Goal: Transaction & Acquisition: Purchase product/service

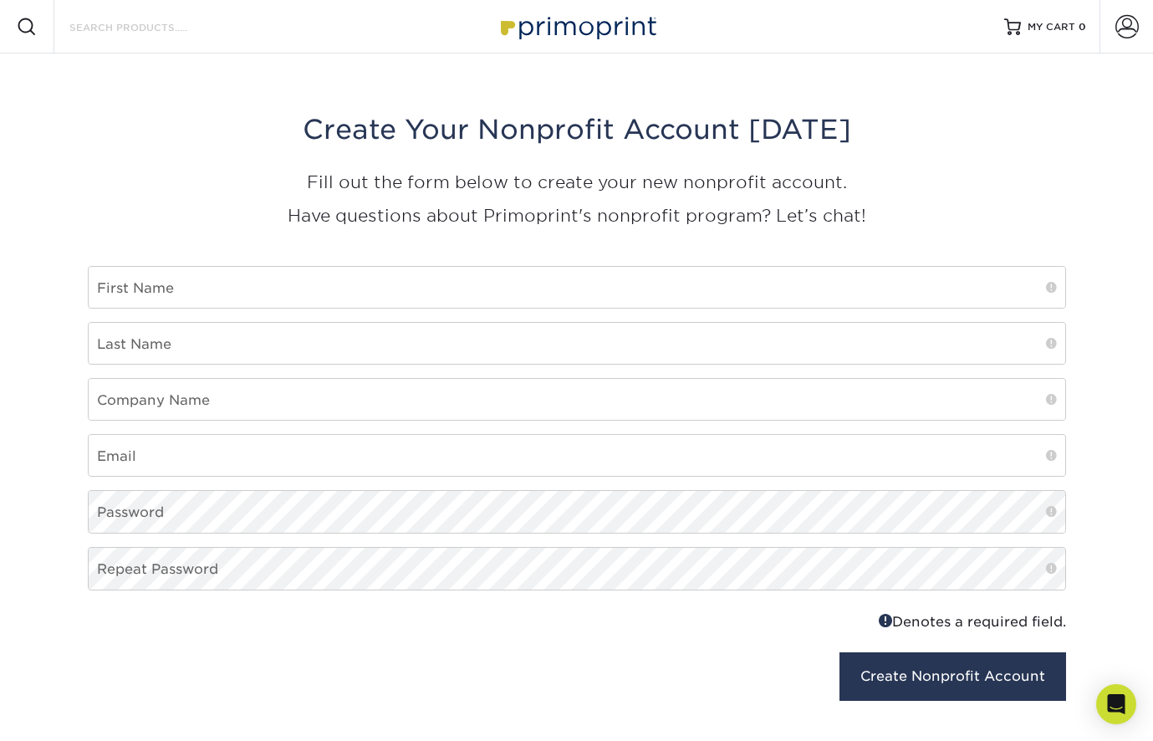
click at [147, 26] on input "Search Products" at bounding box center [149, 27] width 163 height 20
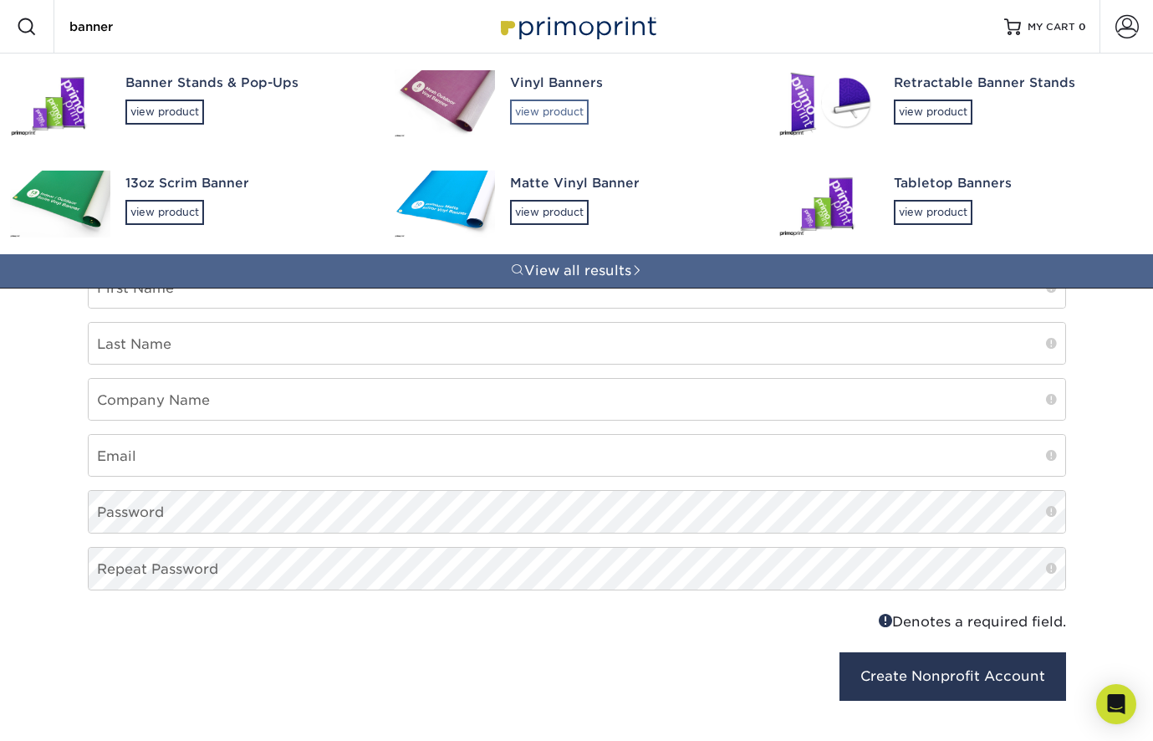
type input "banner"
click at [542, 119] on div "view product" at bounding box center [549, 111] width 79 height 25
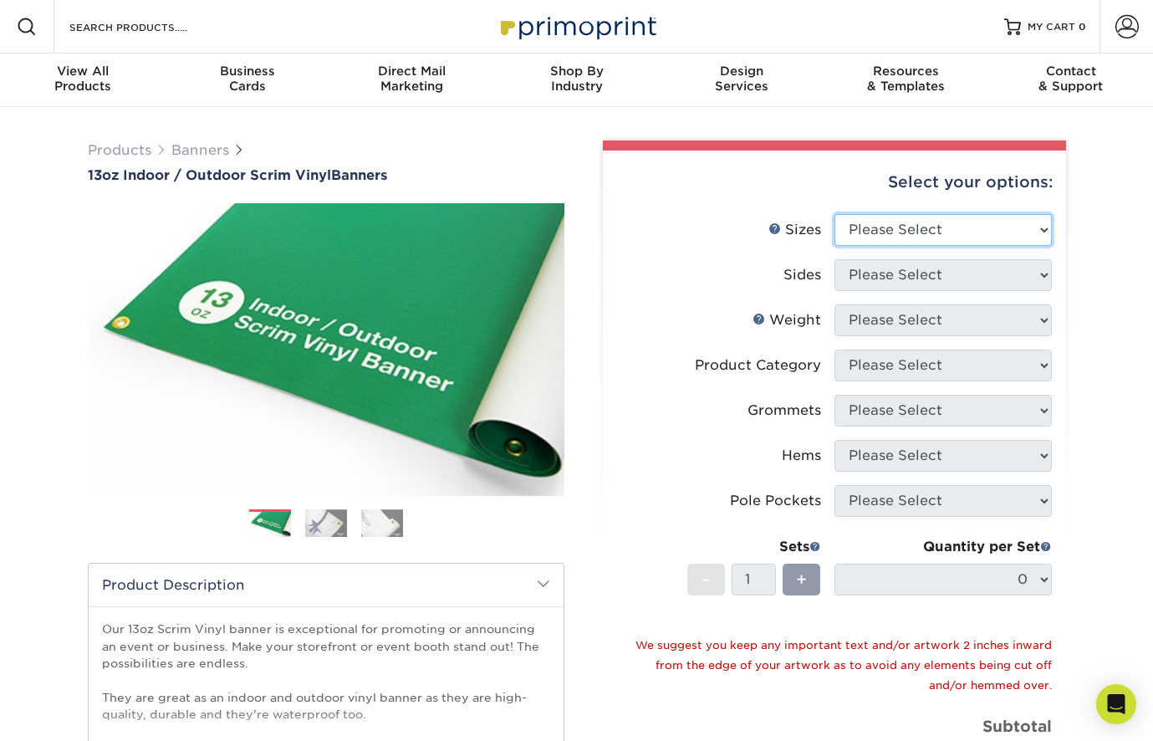
select select "36.00x60.00"
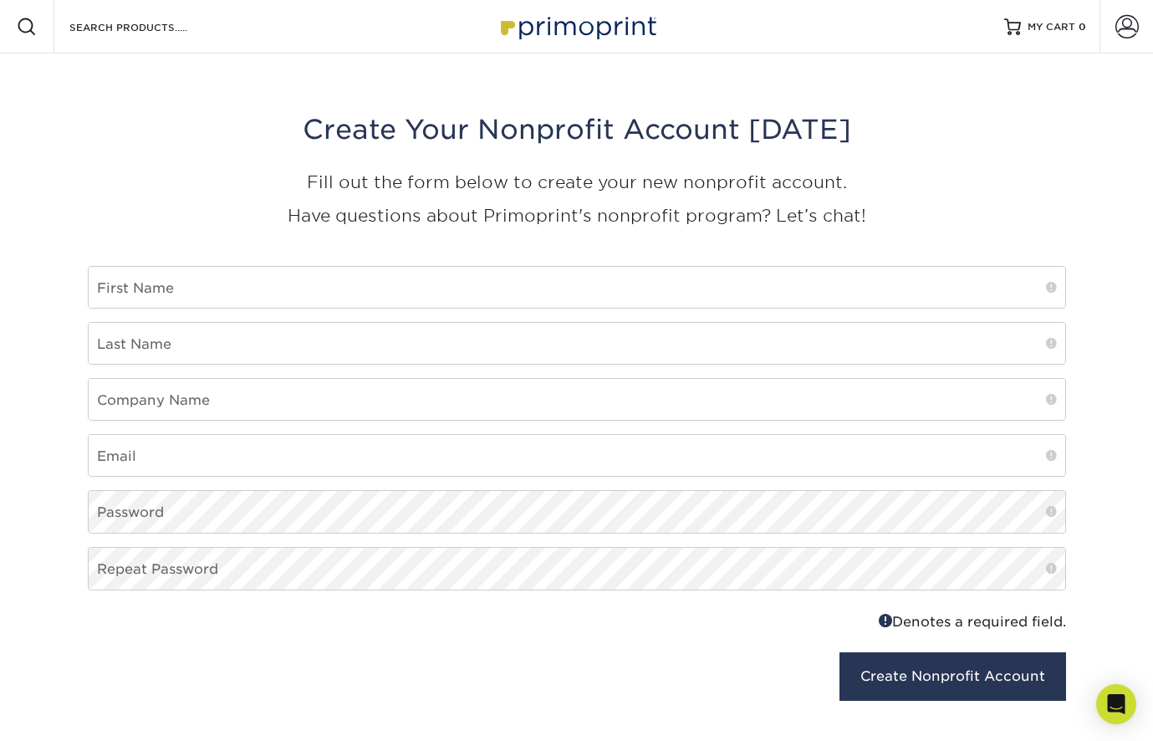
click at [604, 37] on img at bounding box center [576, 26] width 167 height 36
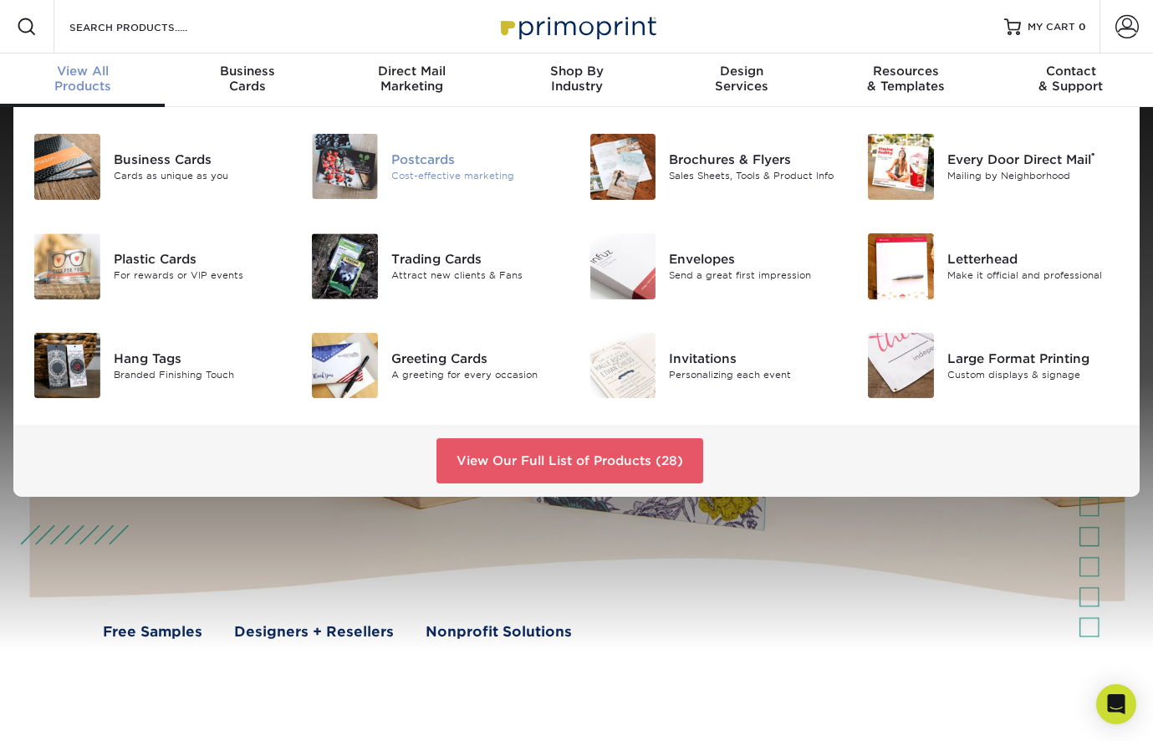
click at [427, 171] on div "Cost-effective marketing" at bounding box center [477, 176] width 173 height 14
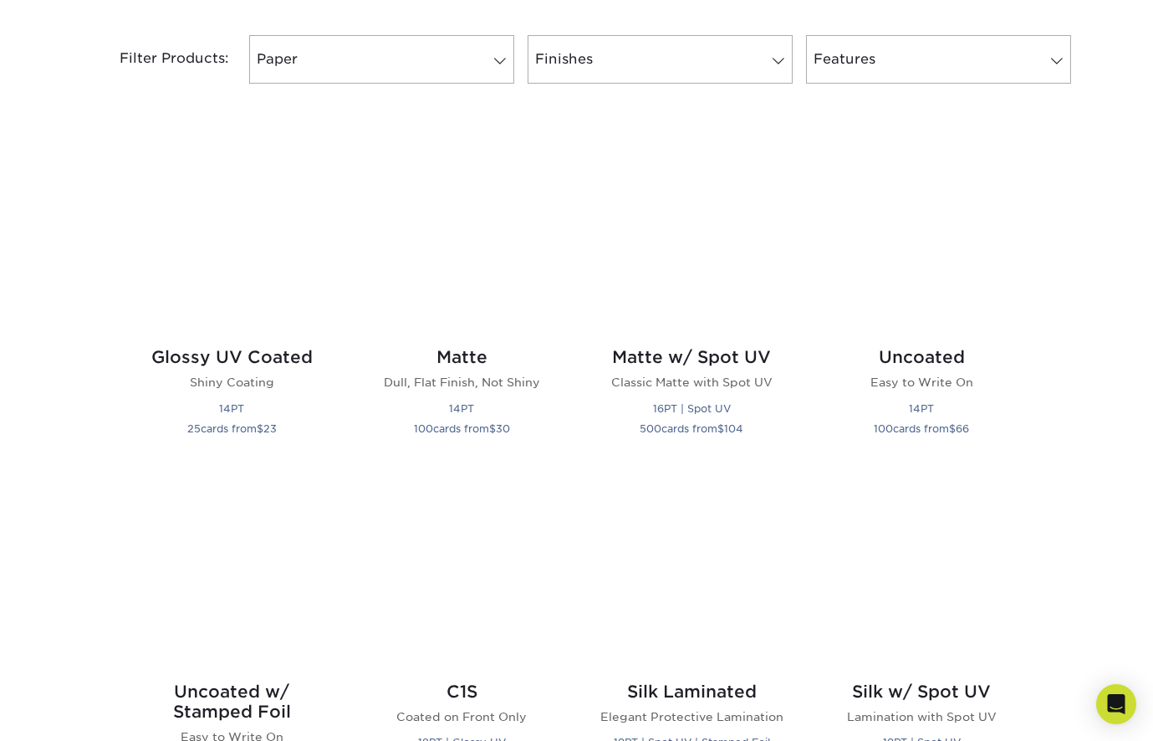
scroll to position [698, 0]
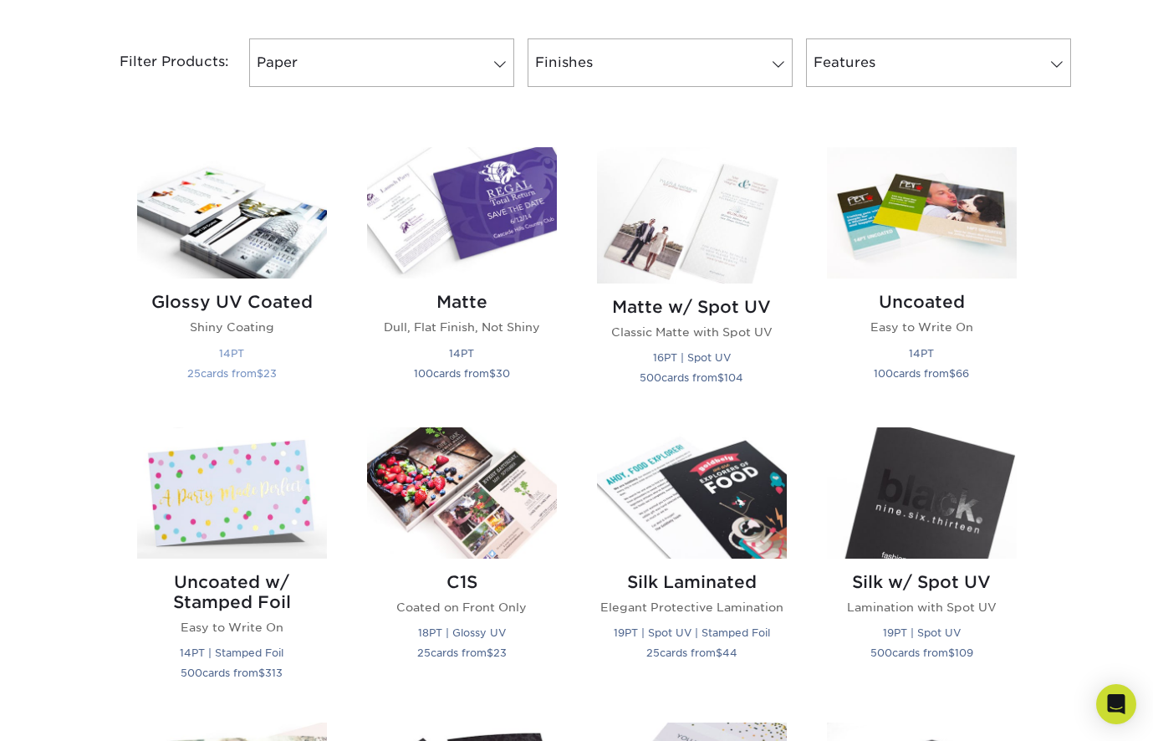
click at [232, 228] on img at bounding box center [232, 212] width 190 height 131
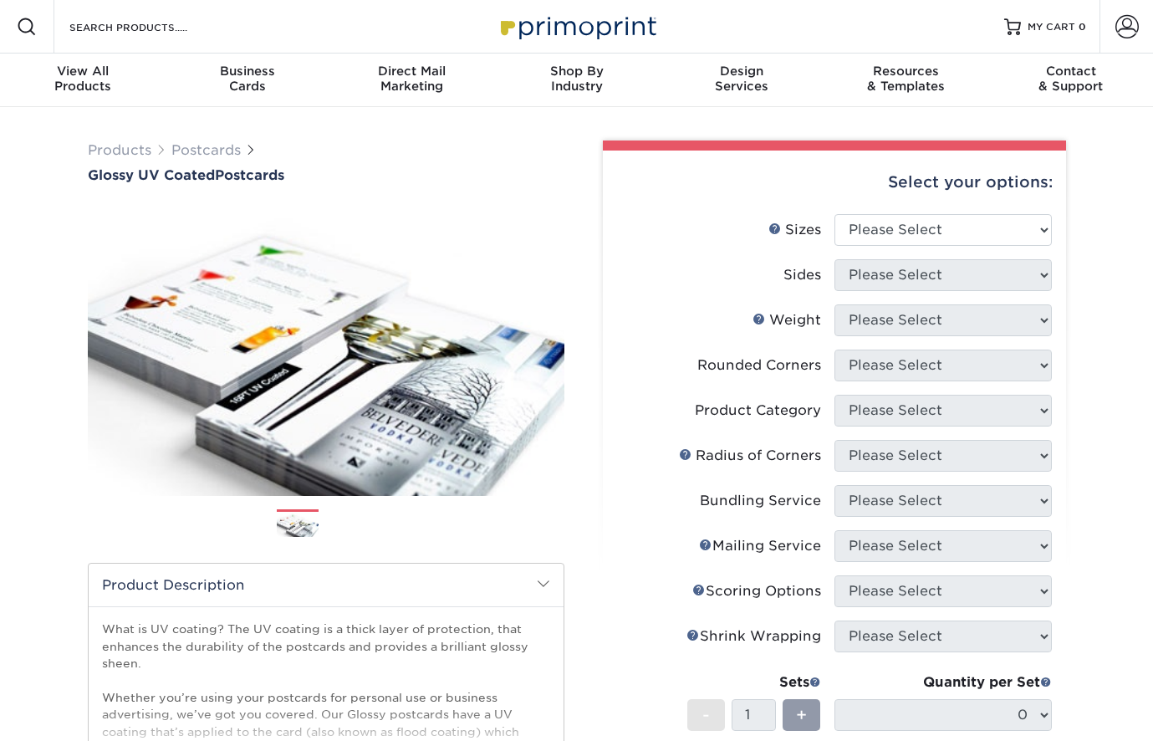
click at [890, 207] on div "Select your options:" at bounding box center [834, 182] width 436 height 64
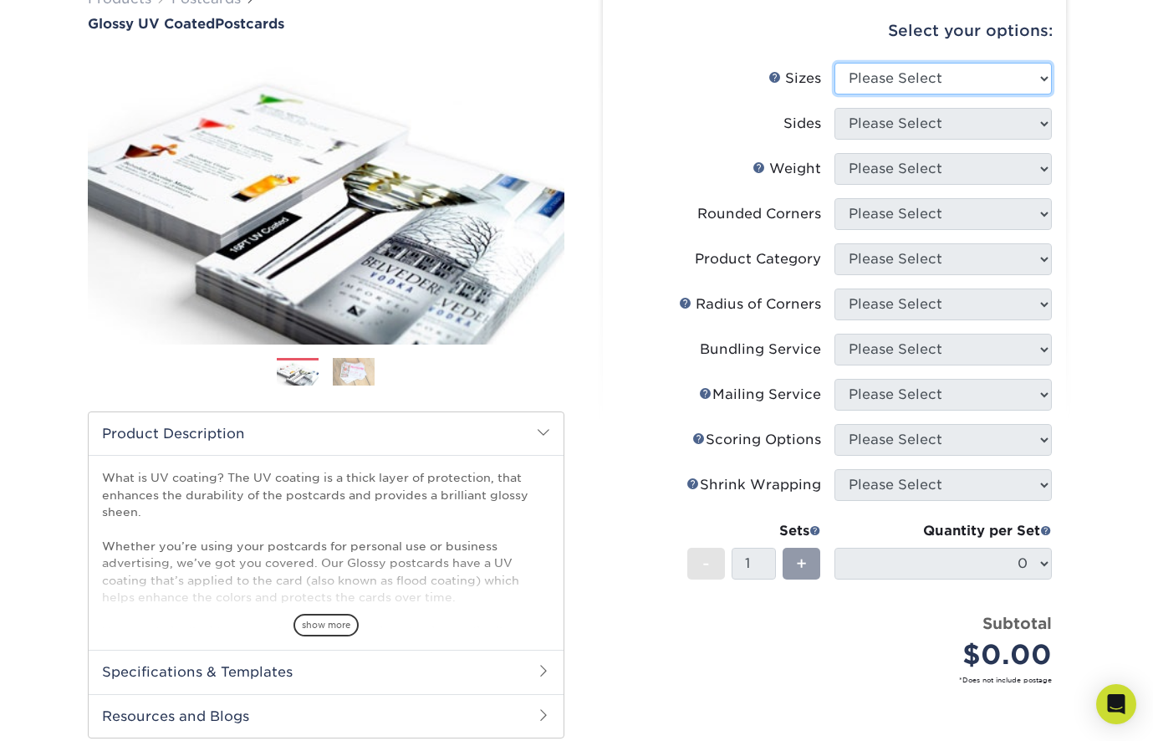
scroll to position [153, 0]
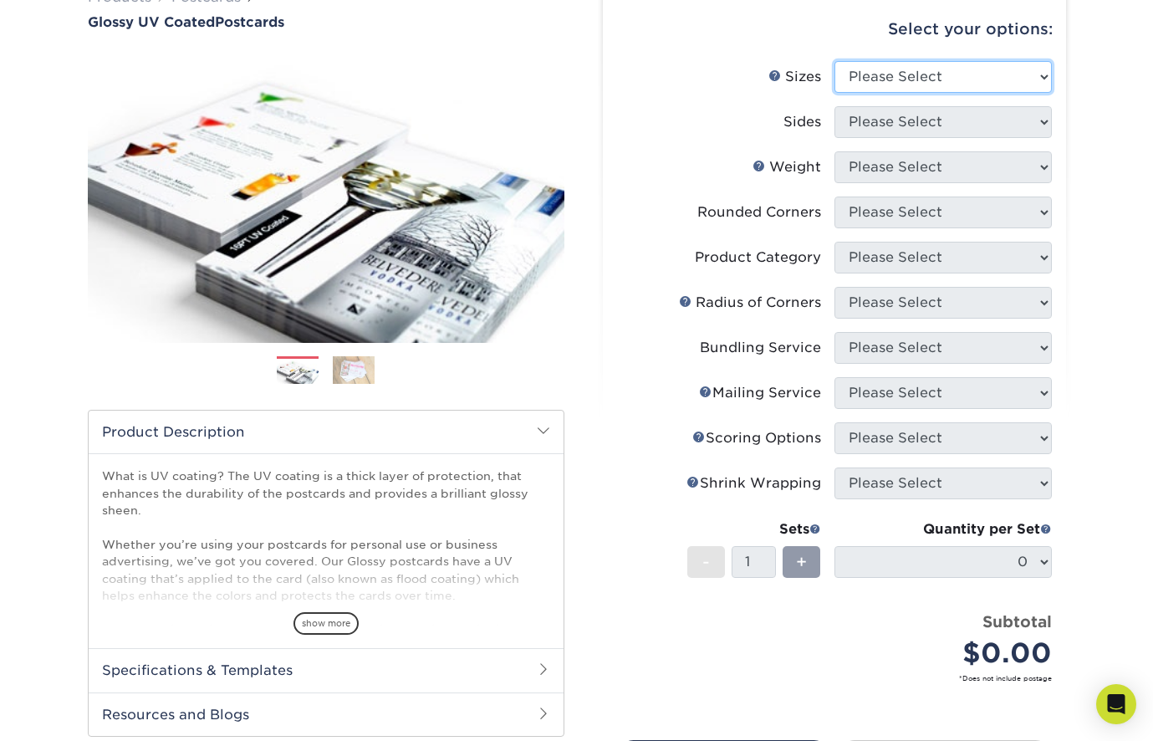
select select "3.00x4.00"
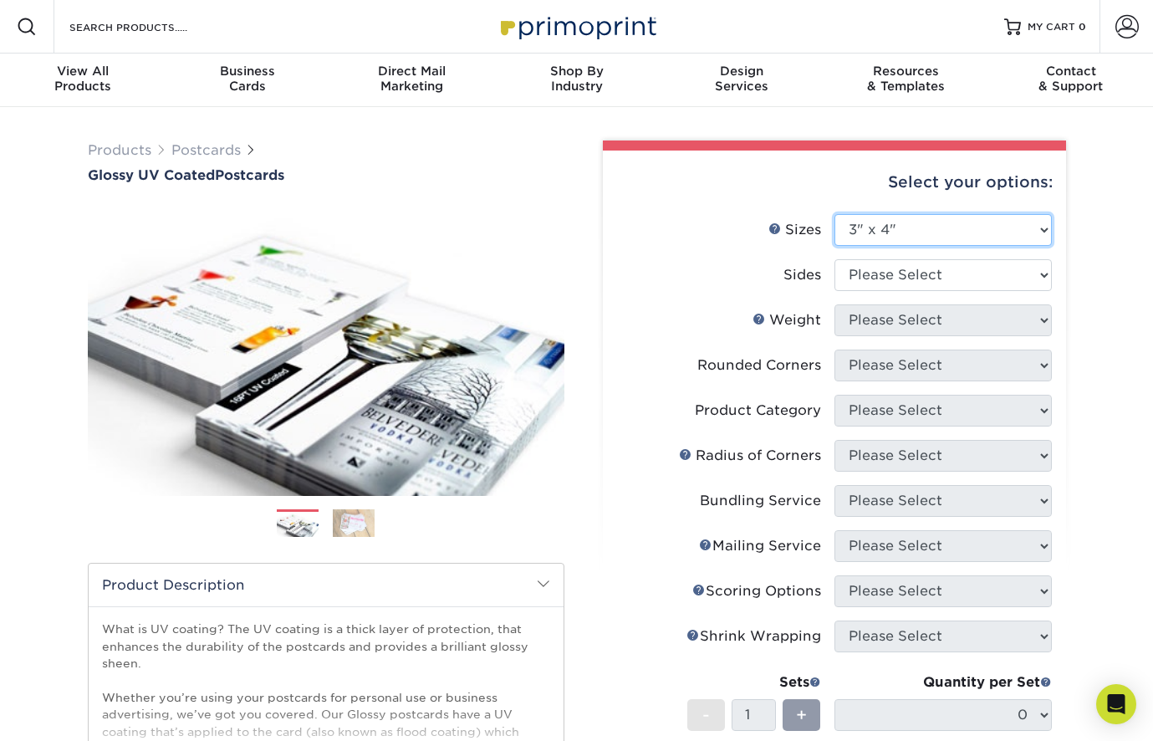
scroll to position [0, 0]
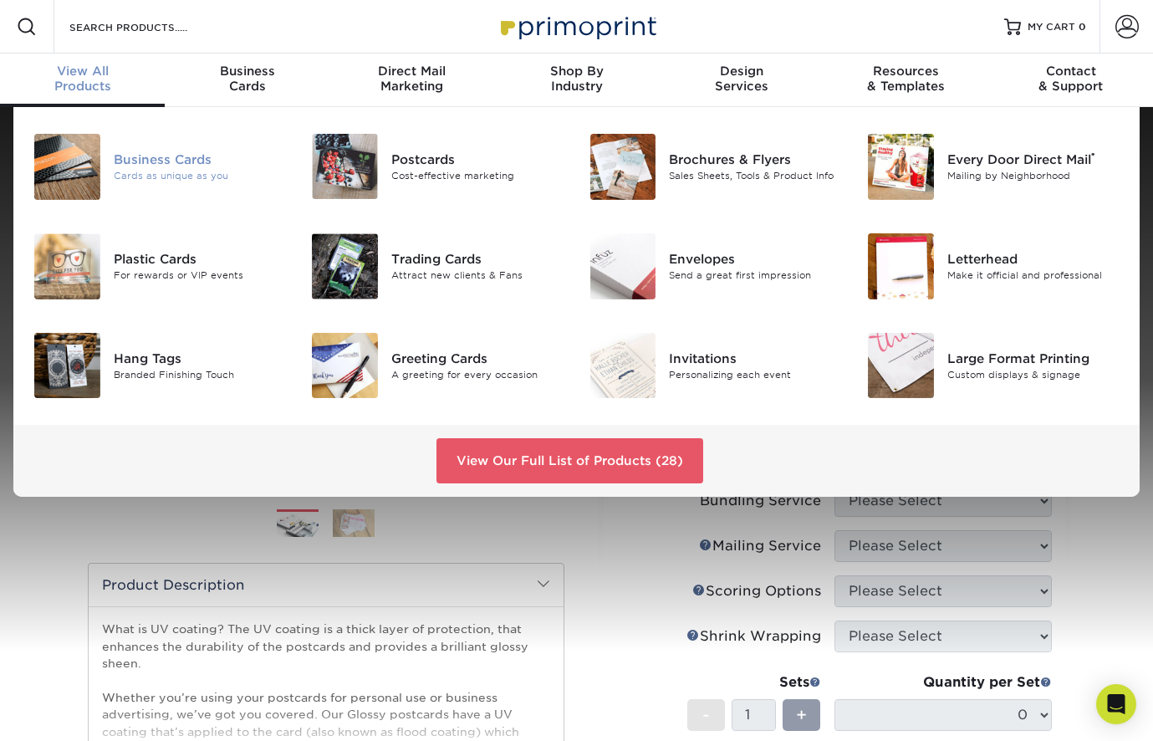
click at [155, 155] on div "Business Cards" at bounding box center [200, 159] width 173 height 18
click at [417, 166] on div "Postcards" at bounding box center [477, 159] width 173 height 18
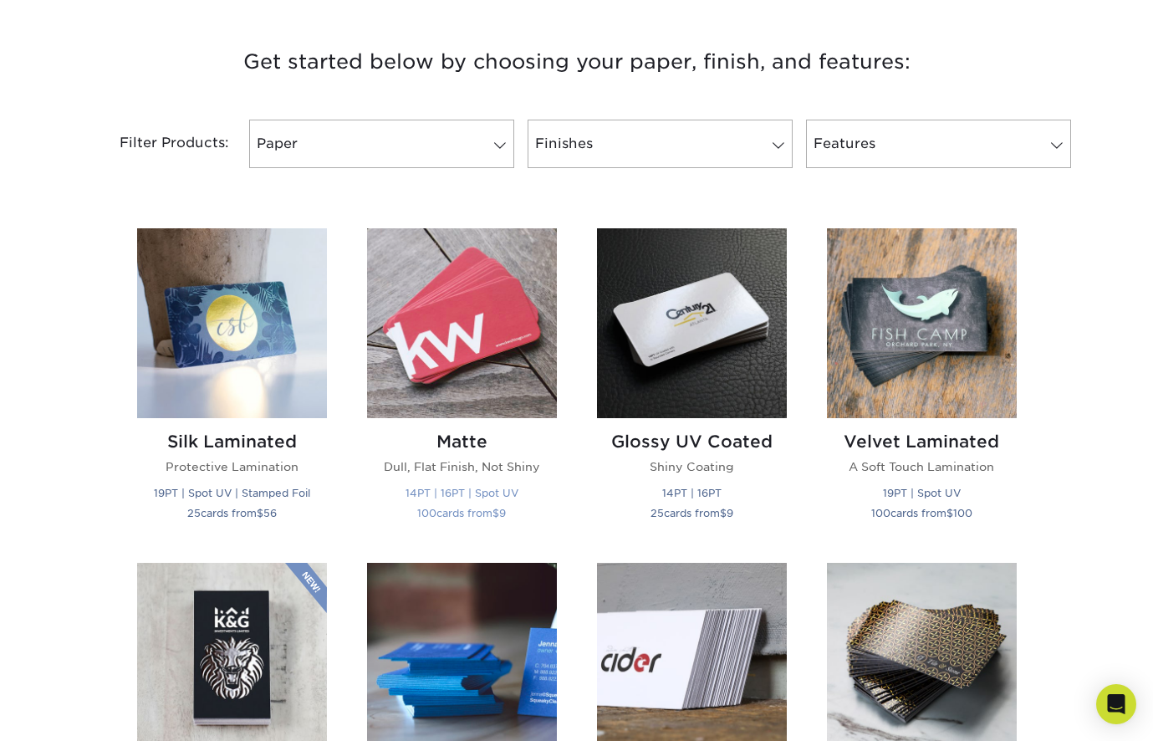
scroll to position [614, 0]
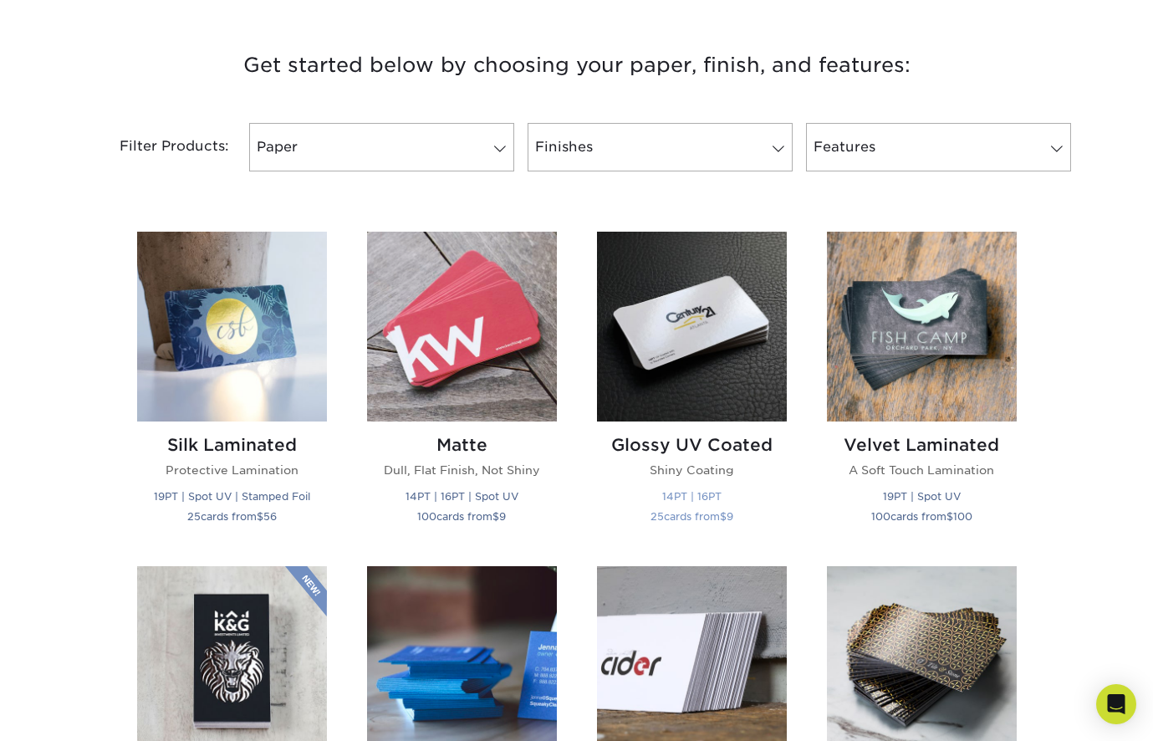
click at [657, 344] on img at bounding box center [692, 327] width 190 height 190
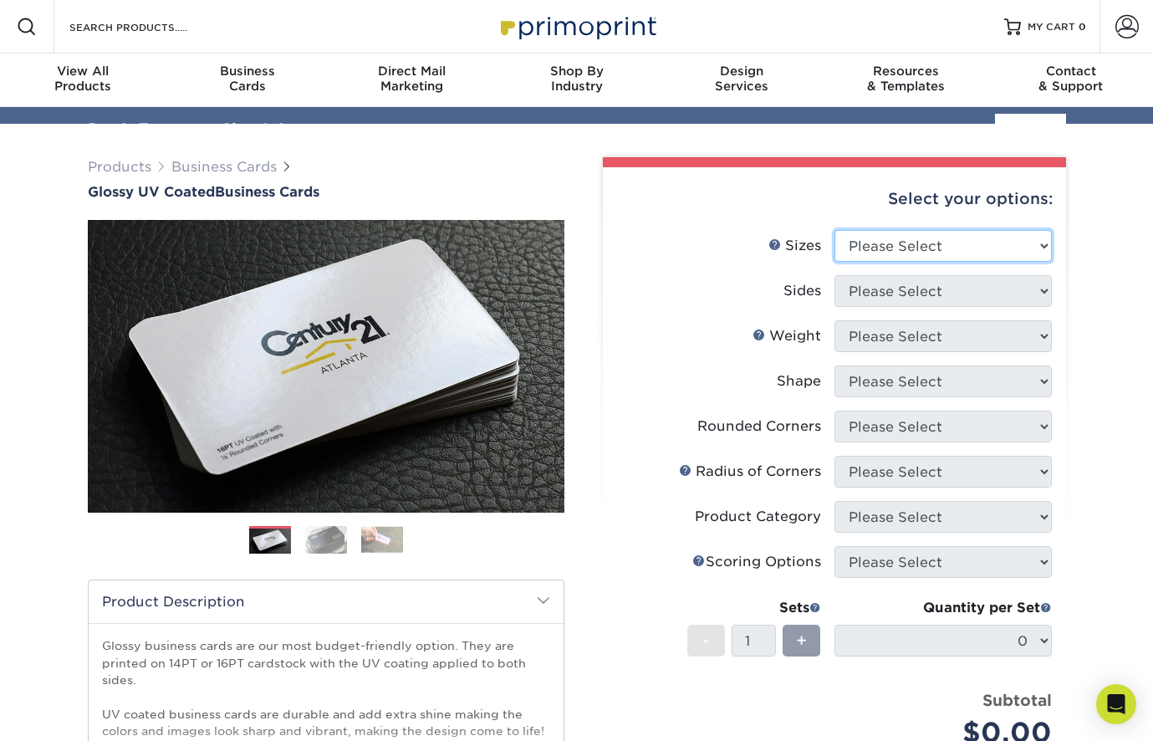
select select "2.12x3.38"
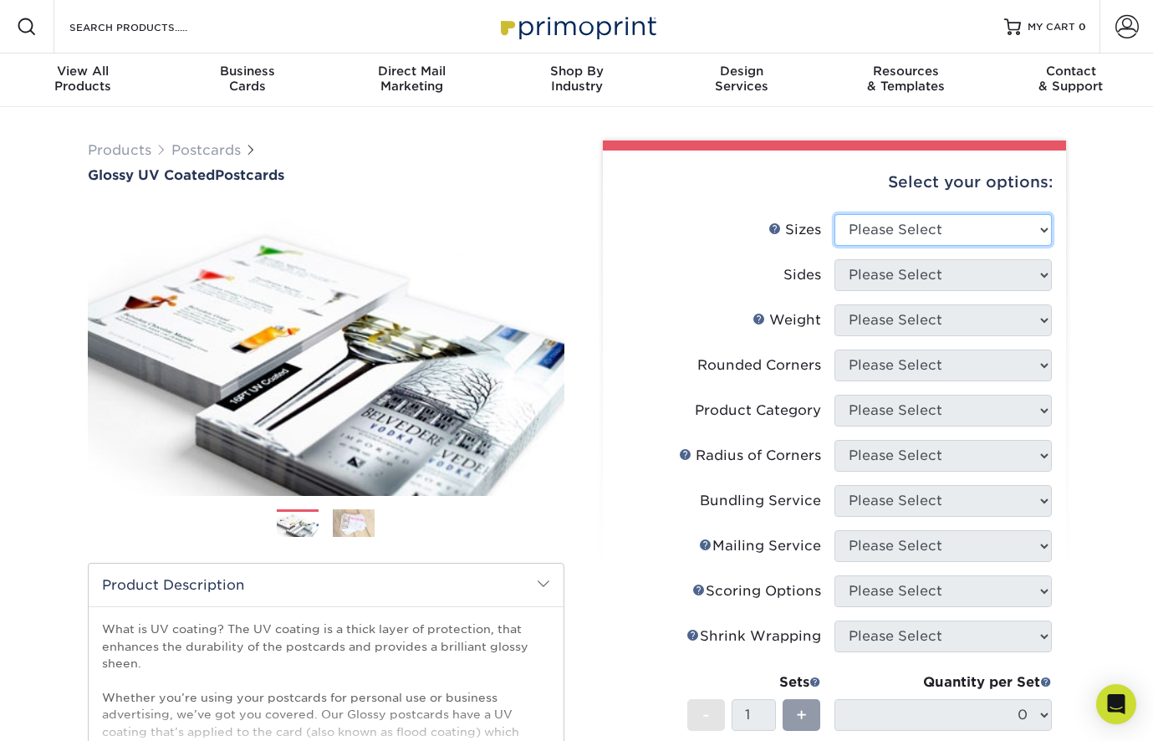
select select "3.00x3.00"
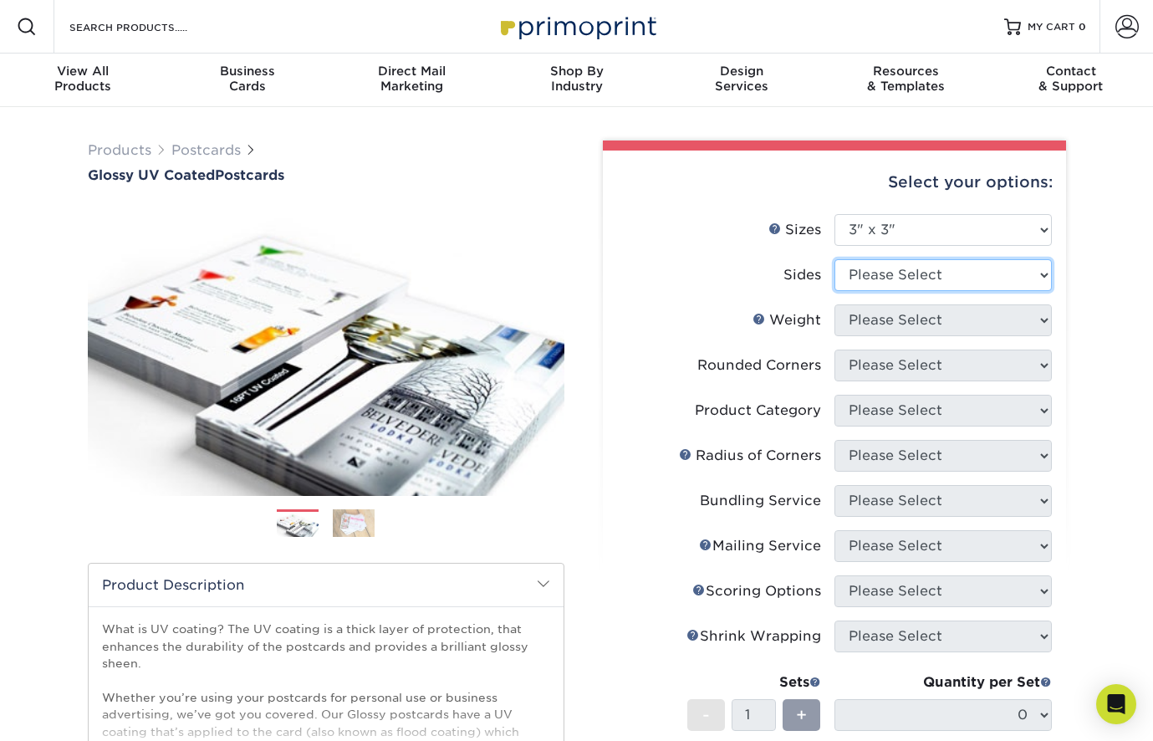
select select "13abbda7-1d64-4f25-8bb2-c179b224825d"
